Goal: Task Accomplishment & Management: Complete application form

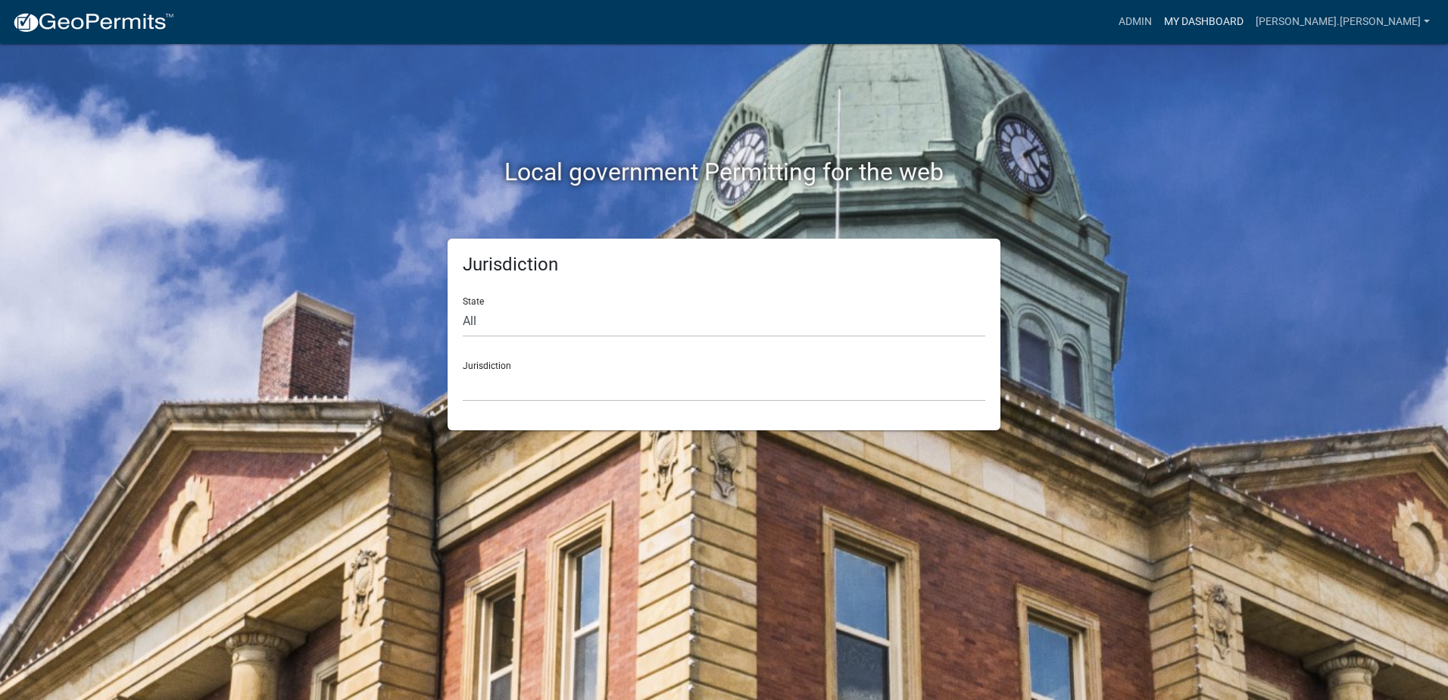
click at [1250, 20] on link "My Dashboard" at bounding box center [1204, 22] width 92 height 29
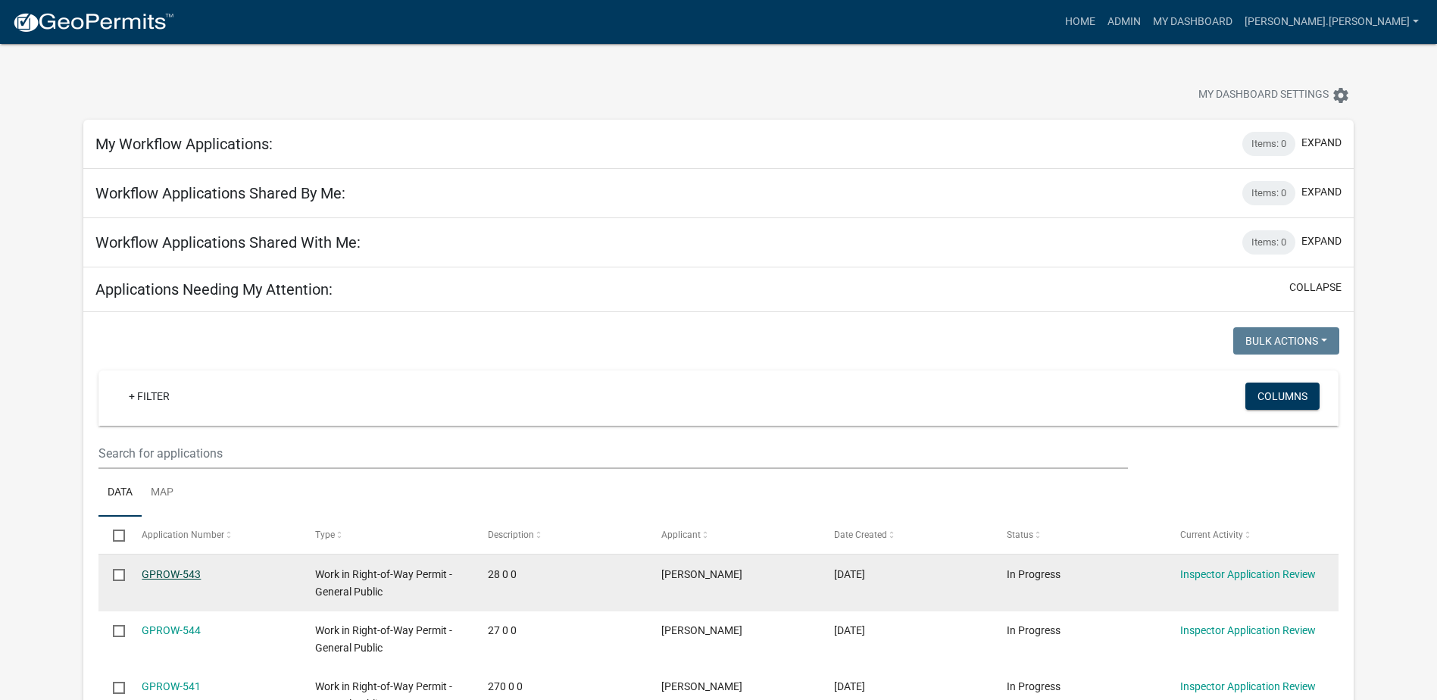
click at [163, 573] on link "GPROW-543" at bounding box center [171, 574] width 59 height 12
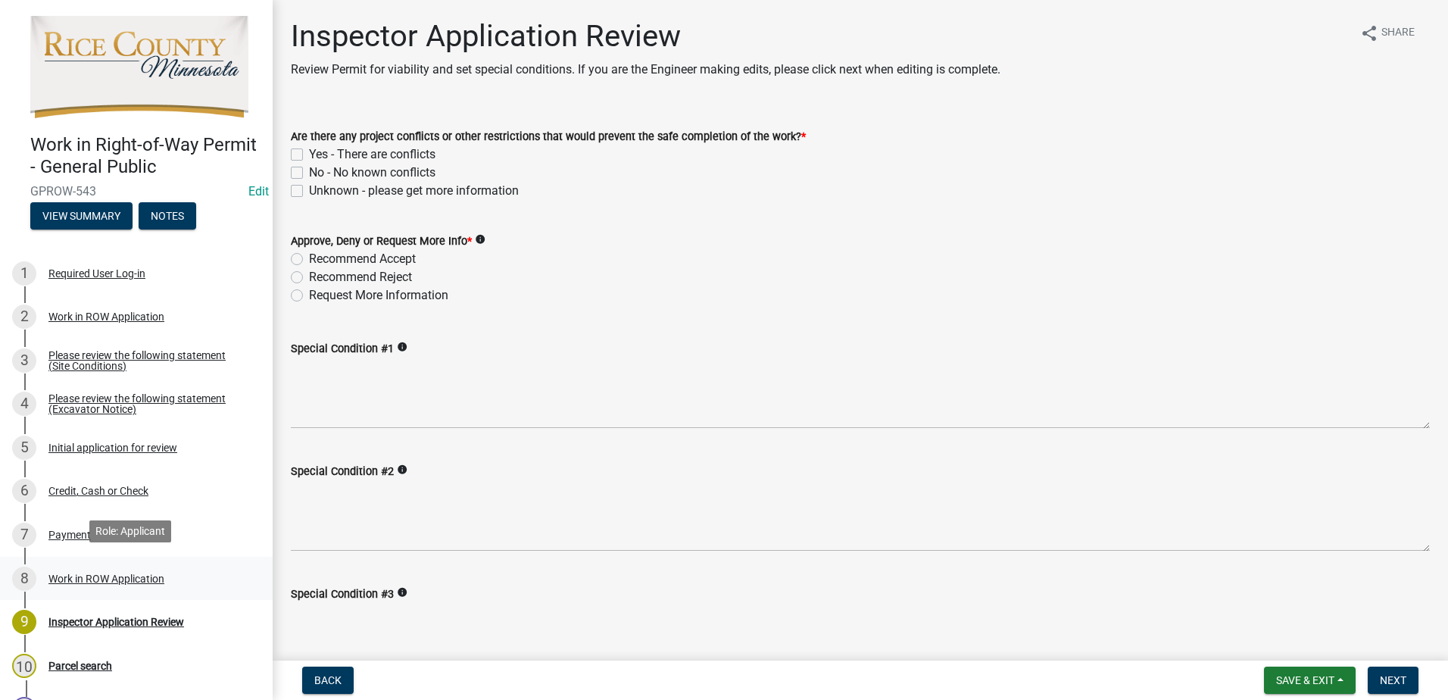
click at [65, 573] on div "Work in ROW Application" at bounding box center [106, 578] width 116 height 11
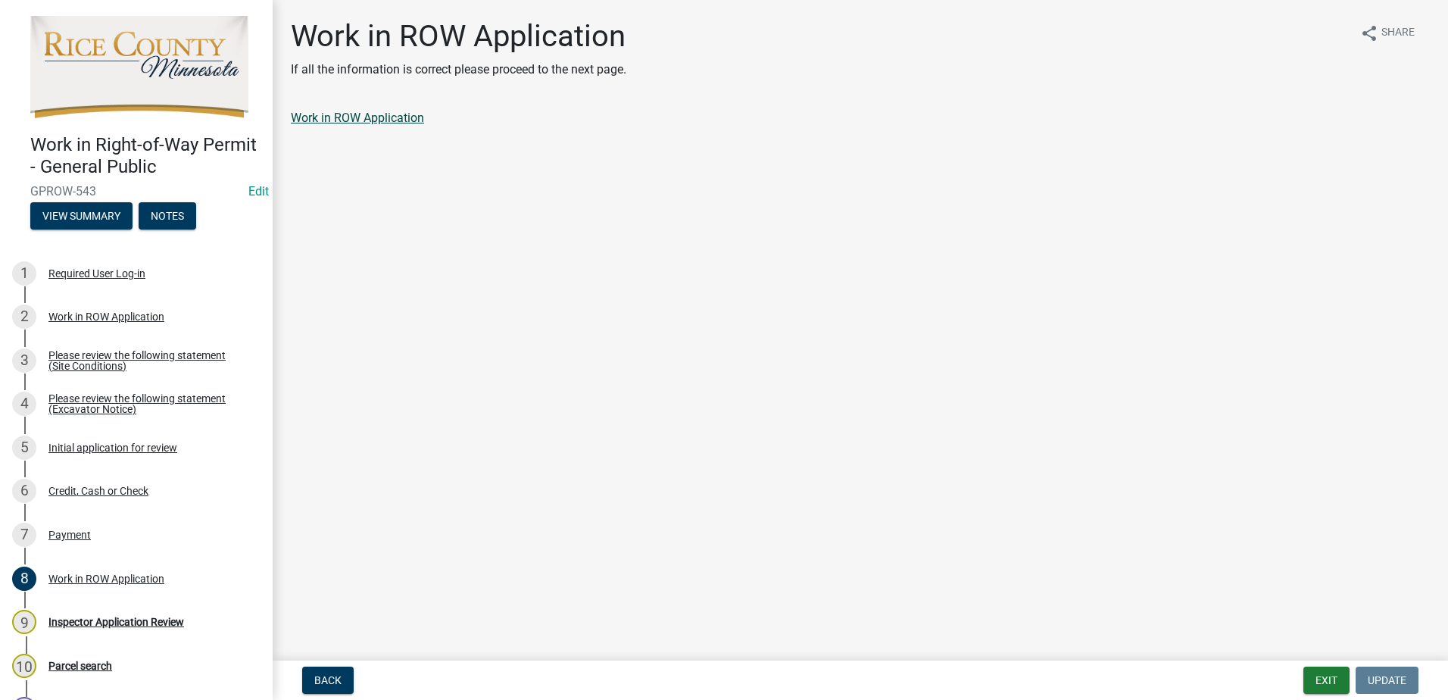
click at [347, 117] on link "Work in ROW Application" at bounding box center [357, 118] width 133 height 14
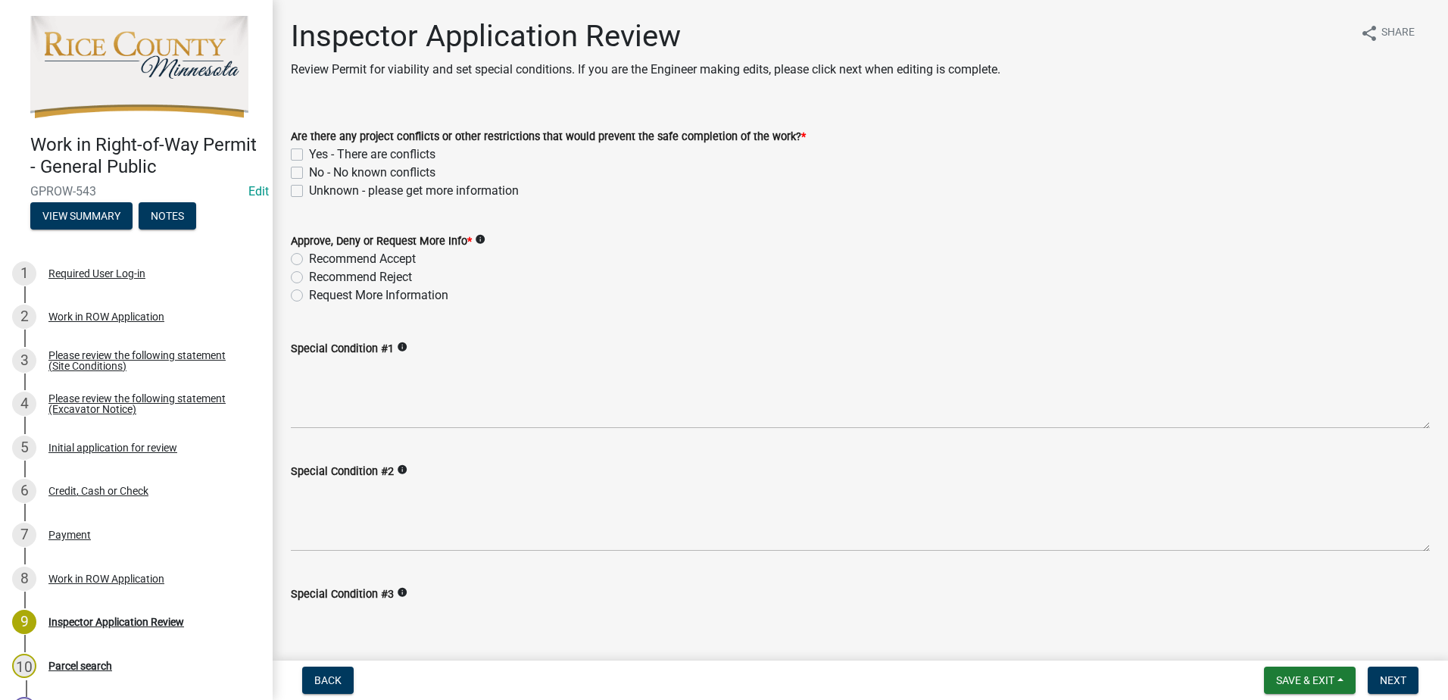
click at [309, 172] on label "No - No known conflicts" at bounding box center [372, 173] width 126 height 18
click at [309, 172] on input "No - No known conflicts" at bounding box center [314, 169] width 10 height 10
checkbox input "true"
checkbox input "false"
checkbox input "true"
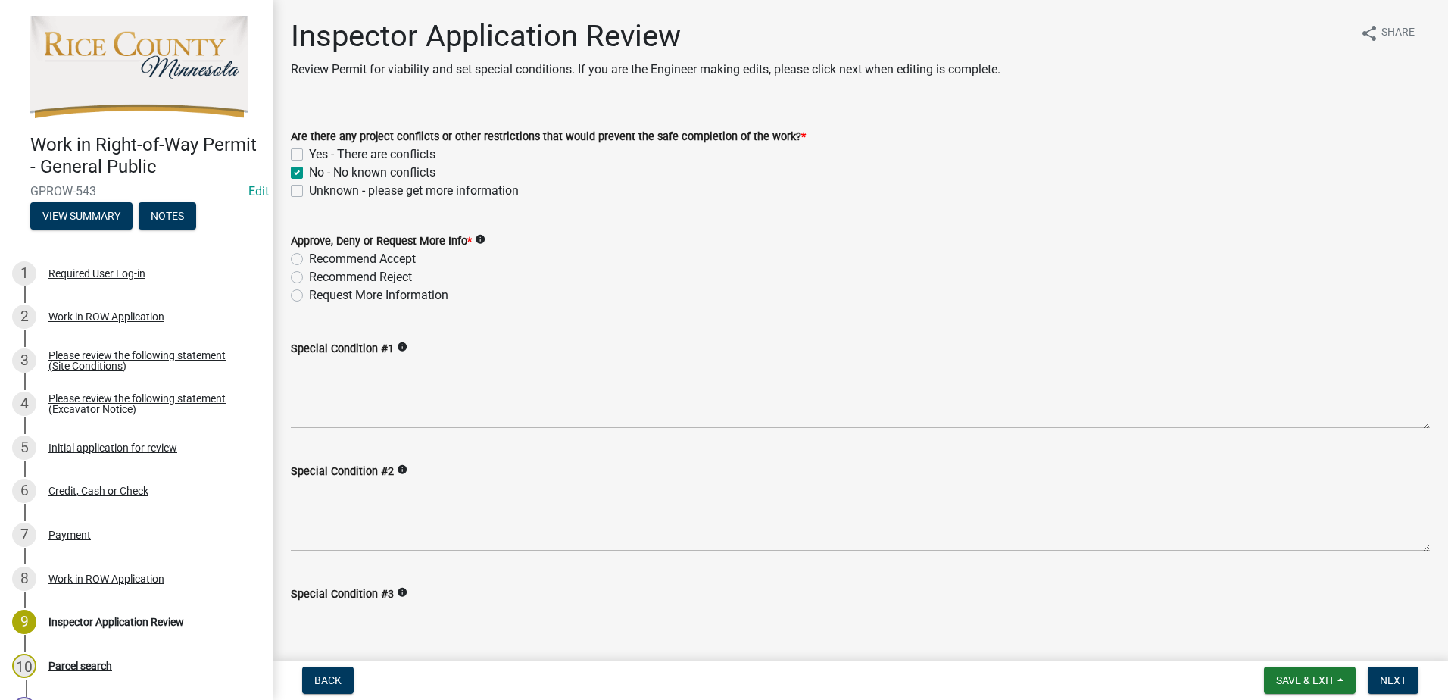
checkbox input "false"
click at [309, 258] on label "Recommend Accept" at bounding box center [362, 259] width 107 height 18
click at [309, 258] on input "Recommend Accept" at bounding box center [314, 255] width 10 height 10
radio input "true"
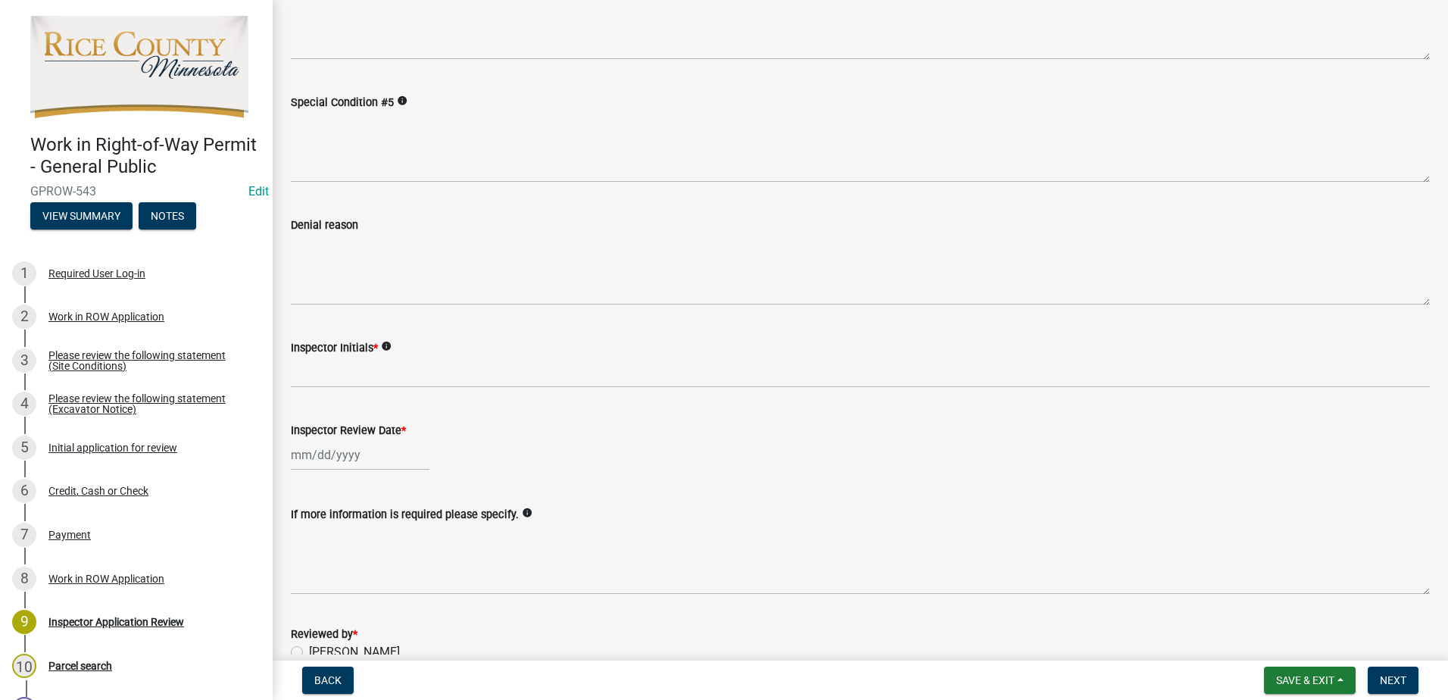
scroll to position [757, 0]
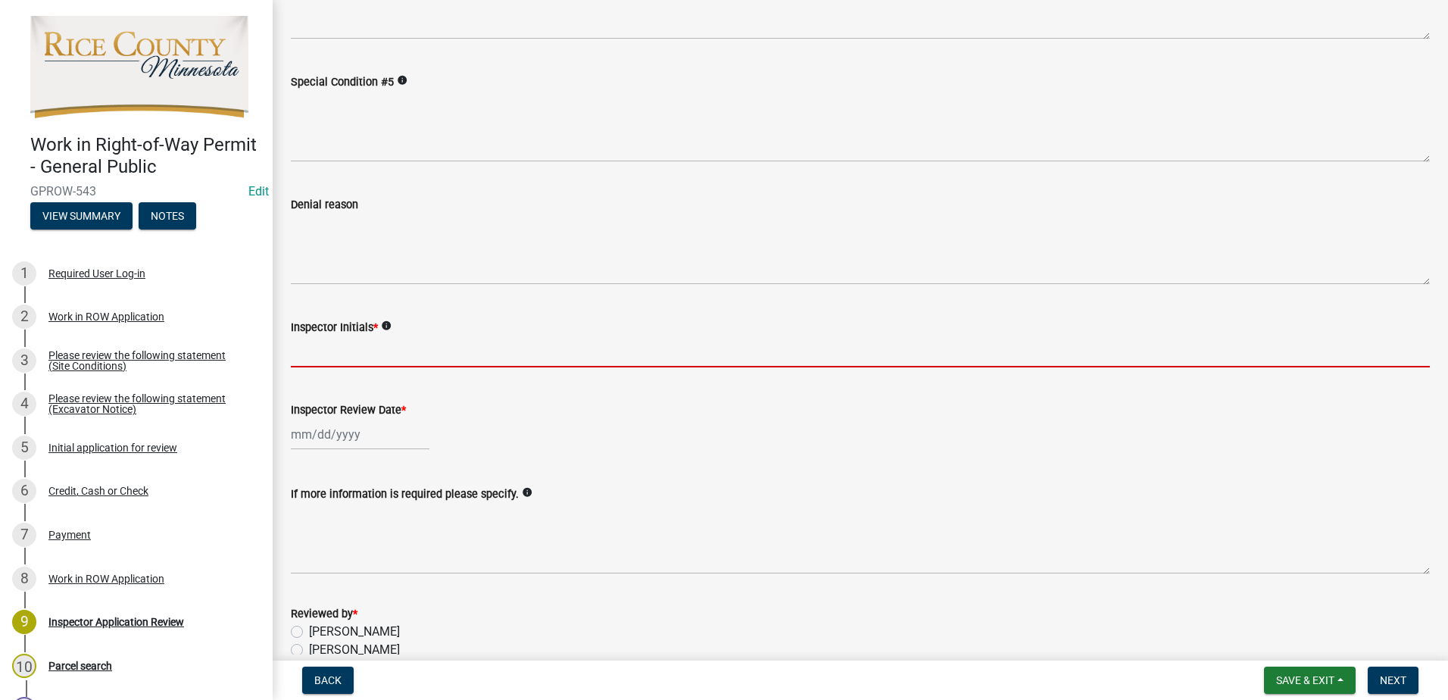
click at [373, 342] on input "Inspector Initials *" at bounding box center [860, 351] width 1139 height 31
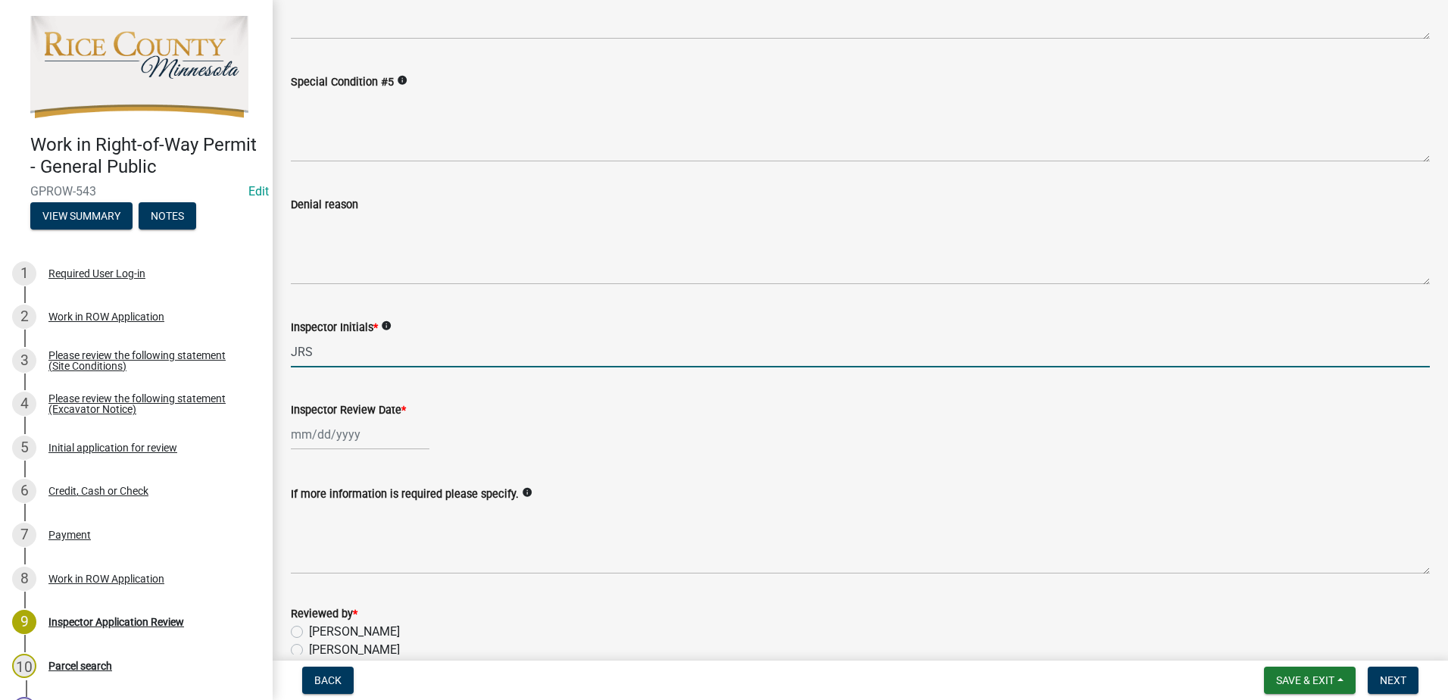
type input "JRS"
click at [351, 434] on div at bounding box center [360, 434] width 139 height 31
select select "9"
select select "2025"
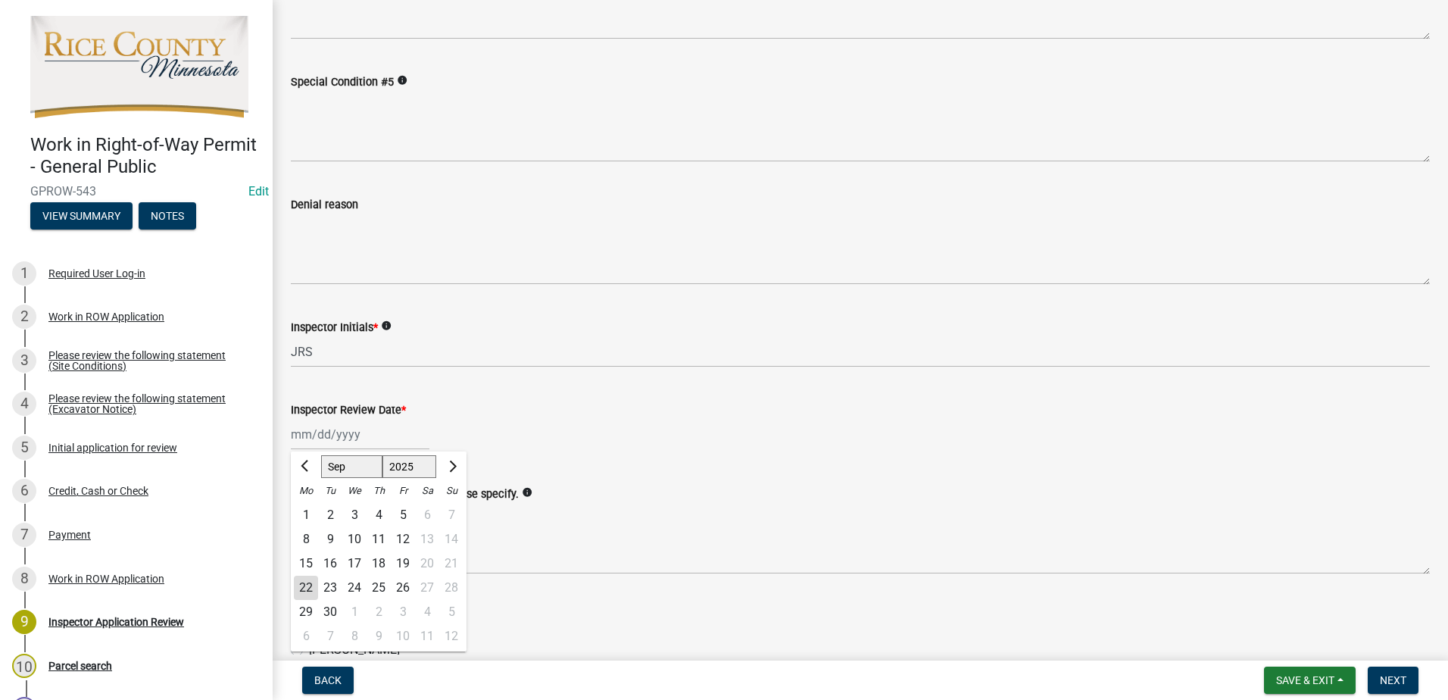
click at [307, 584] on div "22" at bounding box center [306, 588] width 24 height 24
type input "[DATE]"
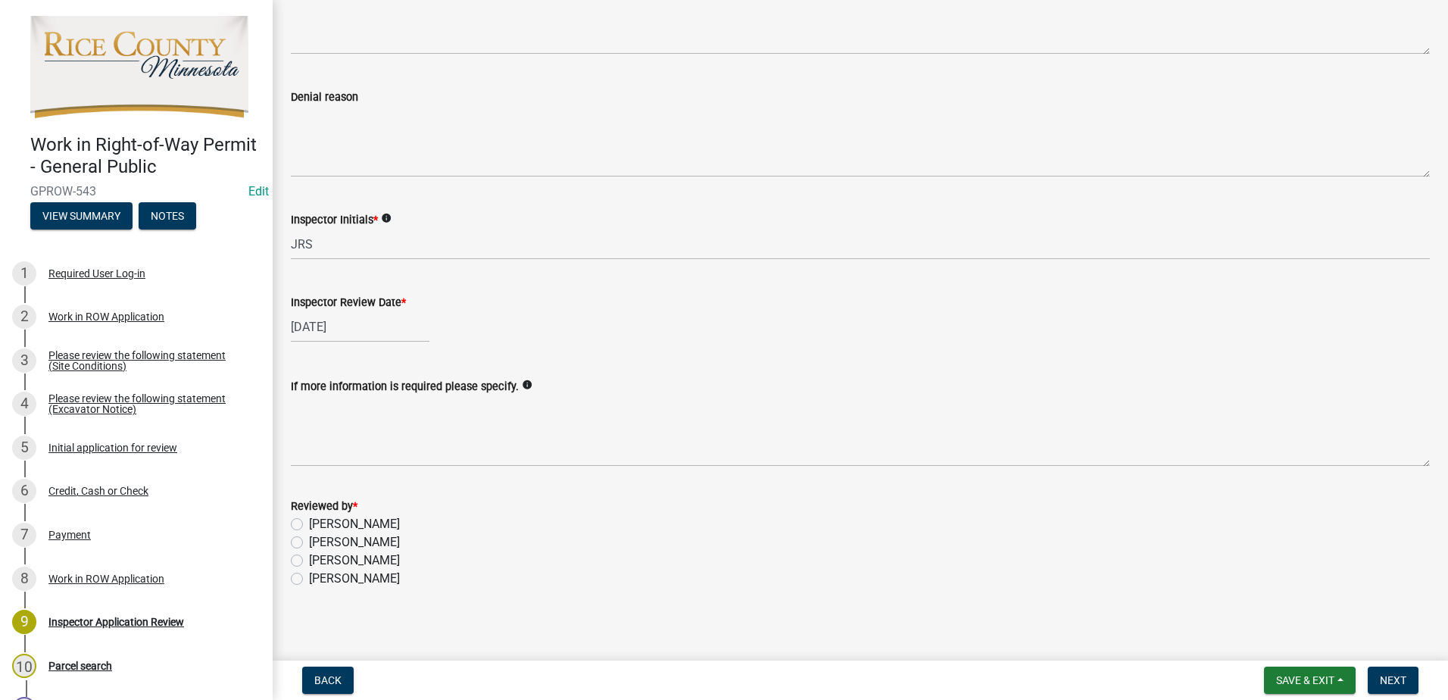
scroll to position [871, 0]
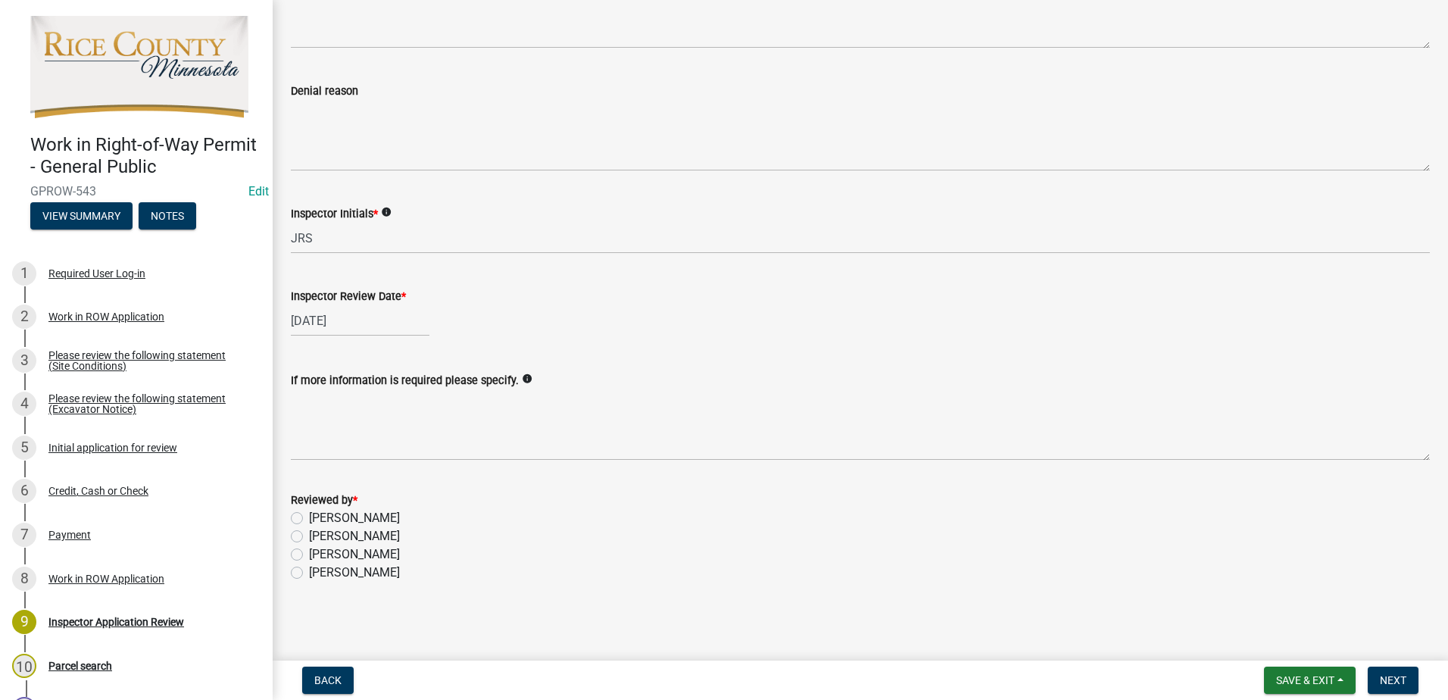
click at [309, 537] on label "[PERSON_NAME]" at bounding box center [354, 536] width 91 height 18
click at [309, 537] on input "[PERSON_NAME]" at bounding box center [314, 532] width 10 height 10
radio input "true"
click at [1392, 682] on span "Next" at bounding box center [1393, 680] width 27 height 12
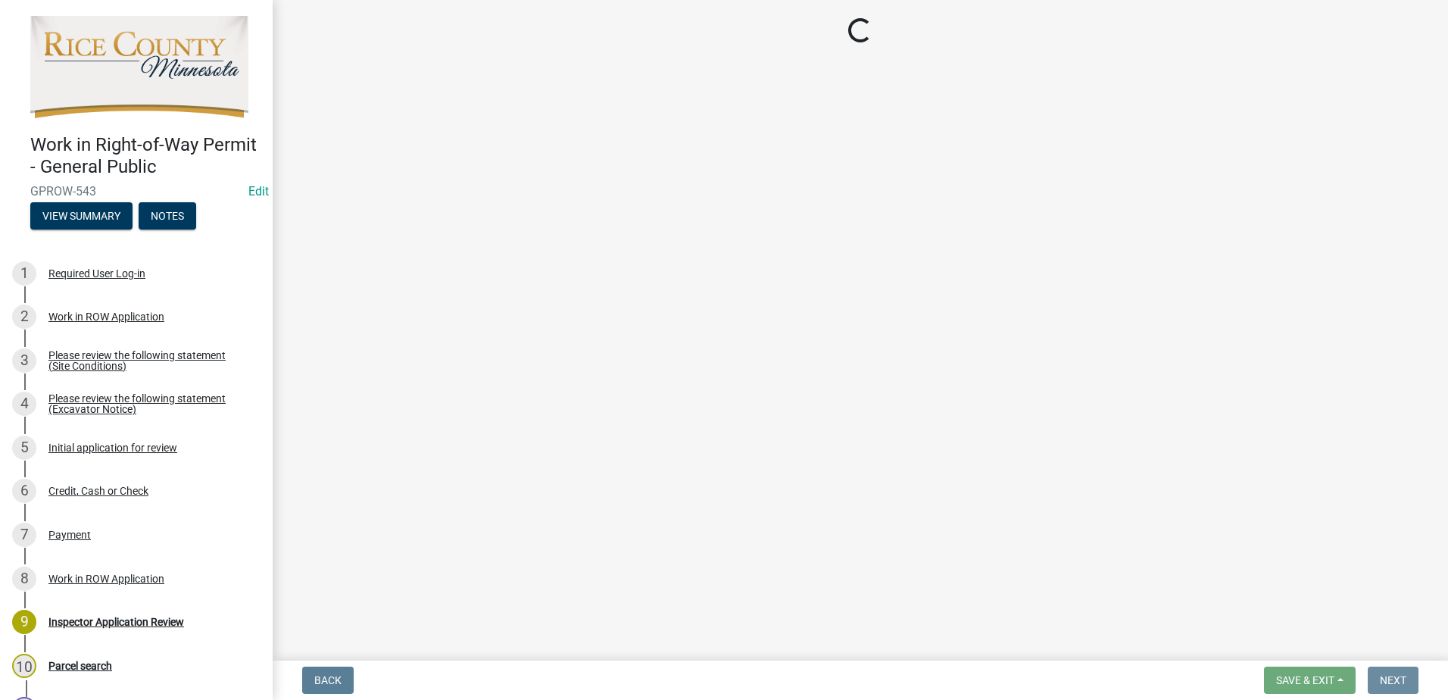
scroll to position [0, 0]
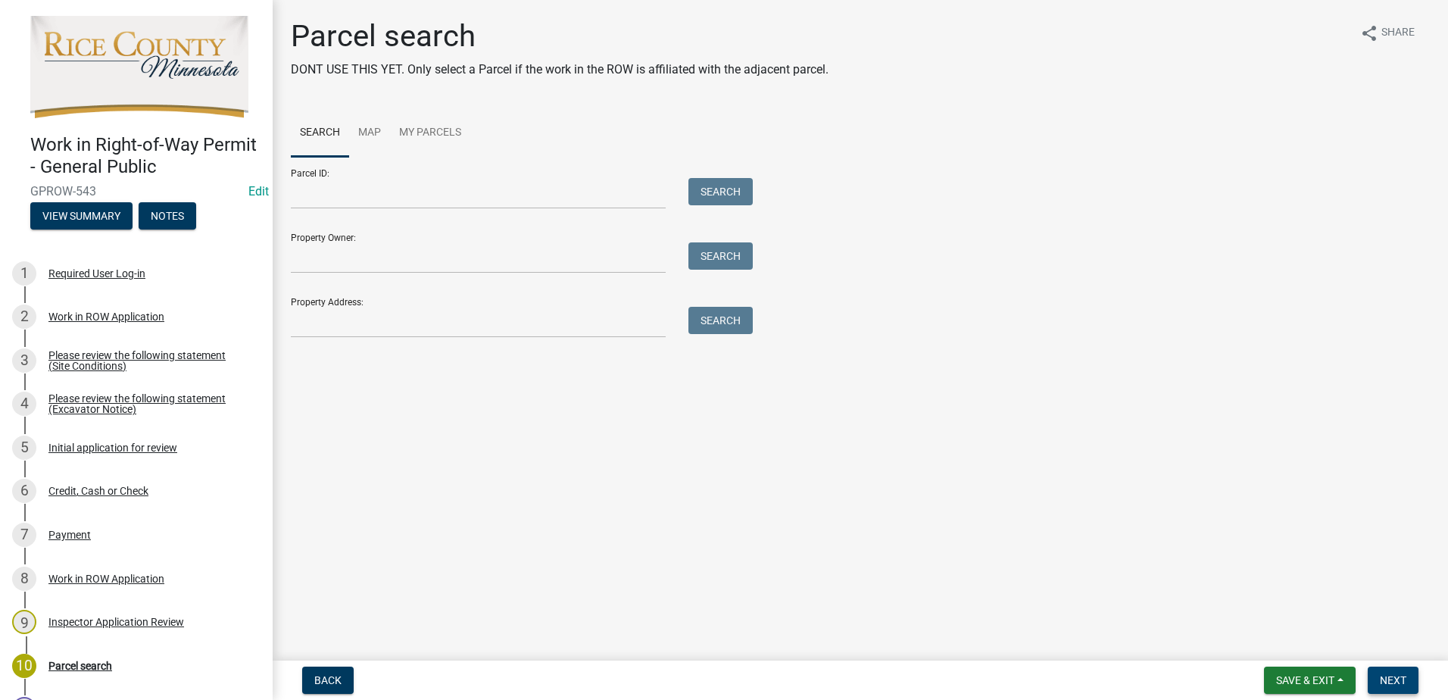
click at [1384, 671] on button "Next" at bounding box center [1393, 679] width 51 height 27
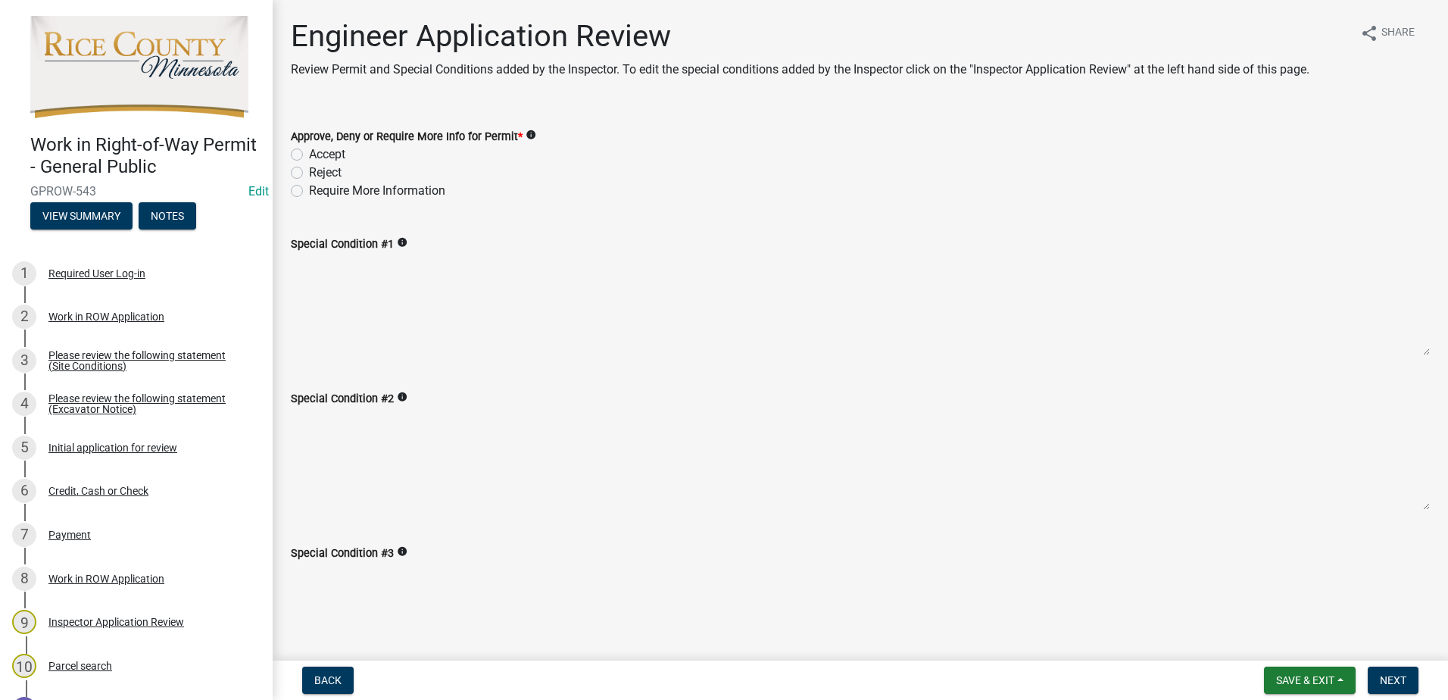
click at [309, 155] on label "Accept" at bounding box center [327, 154] width 36 height 18
click at [309, 155] on input "Accept" at bounding box center [314, 150] width 10 height 10
radio input "true"
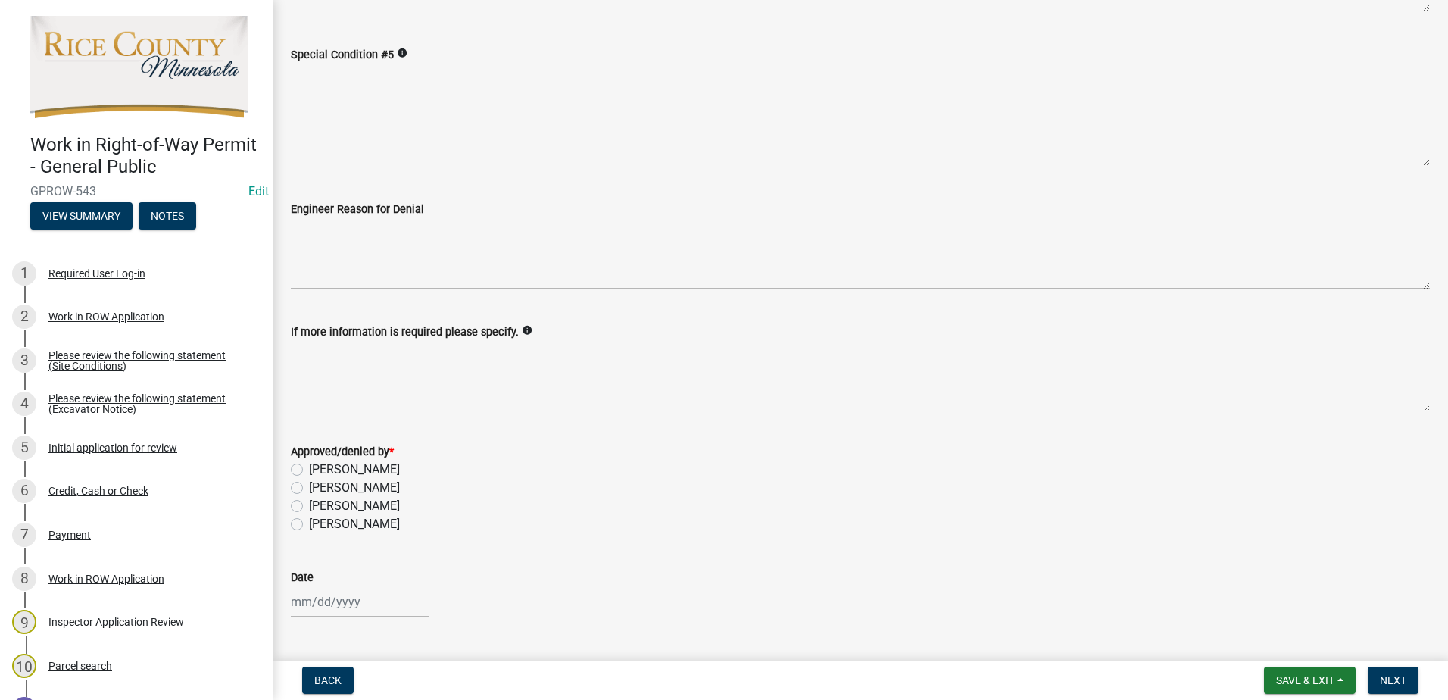
scroll to position [833, 0]
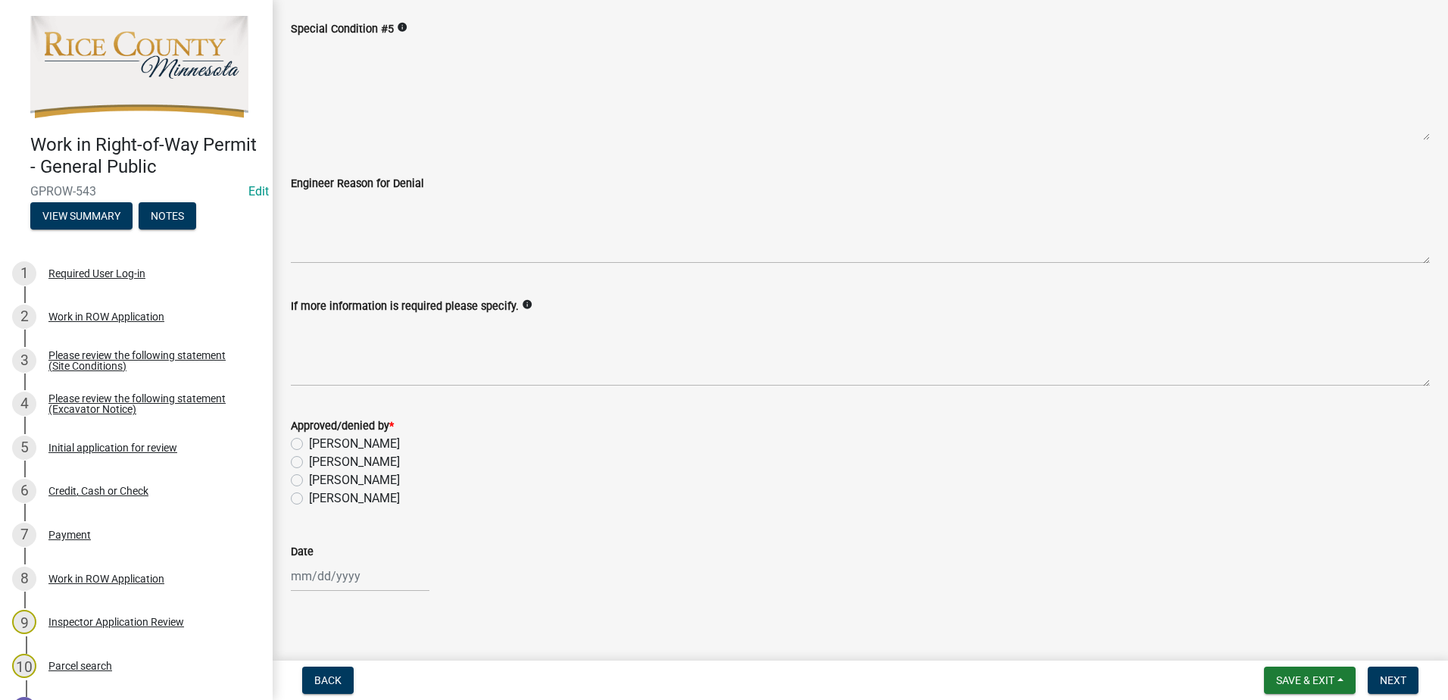
click at [309, 462] on label "[PERSON_NAME]" at bounding box center [354, 462] width 91 height 18
click at [309, 462] on input "[PERSON_NAME]" at bounding box center [314, 458] width 10 height 10
radio input "true"
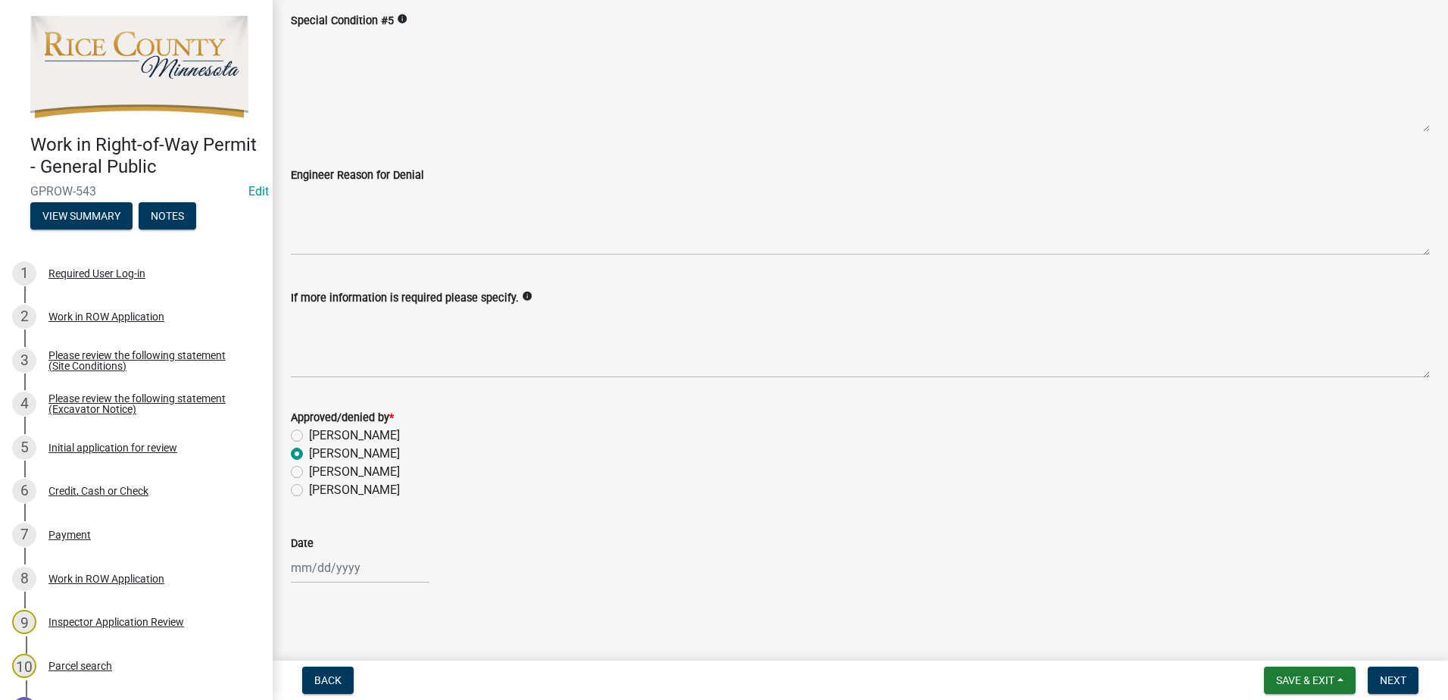
scroll to position [843, 0]
click at [1399, 673] on button "Next" at bounding box center [1393, 679] width 51 height 27
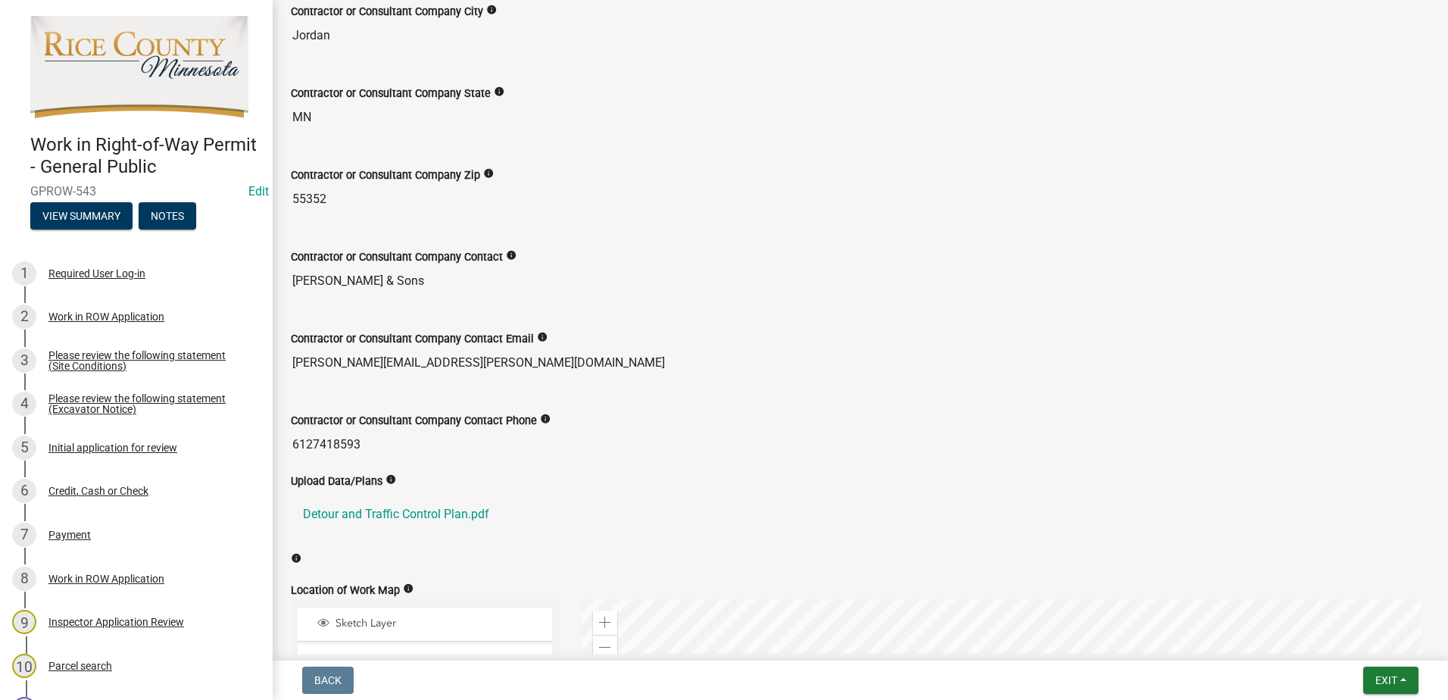
scroll to position [1515, 0]
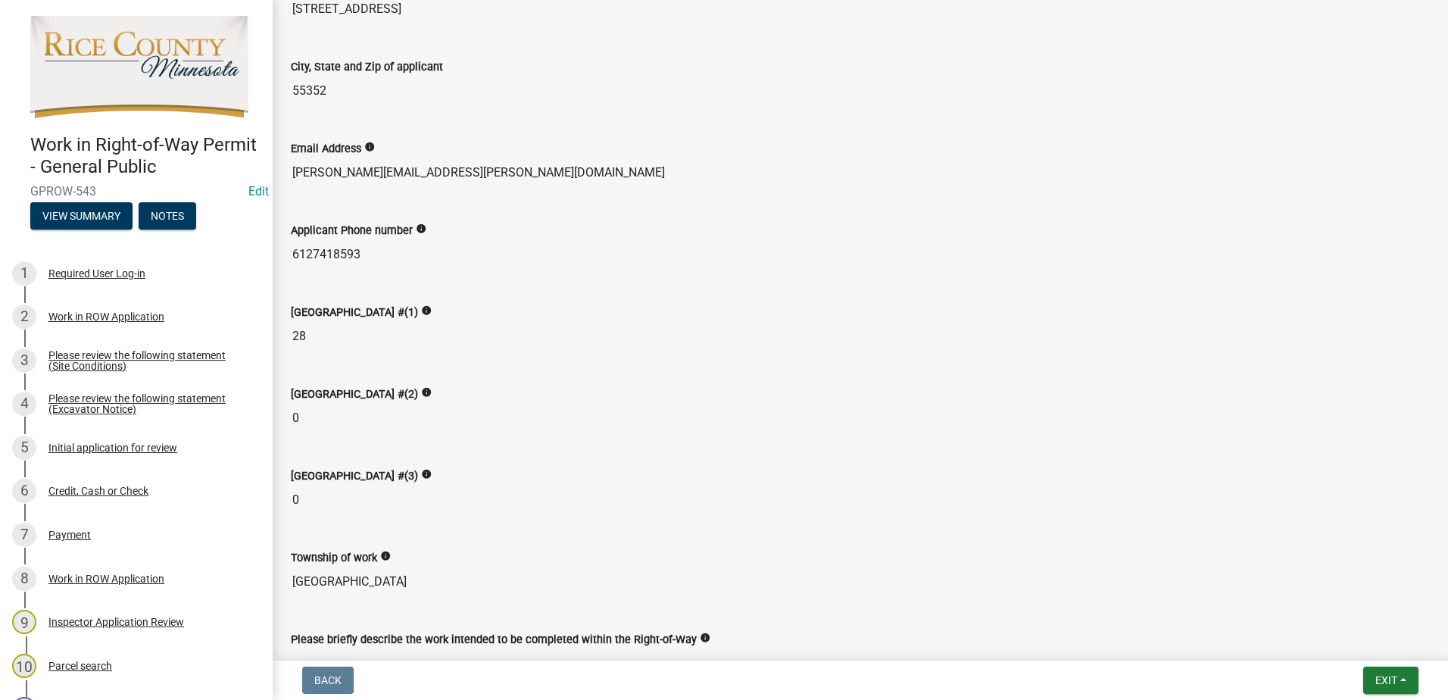
scroll to position [454, 0]
